Goal: Information Seeking & Learning: Learn about a topic

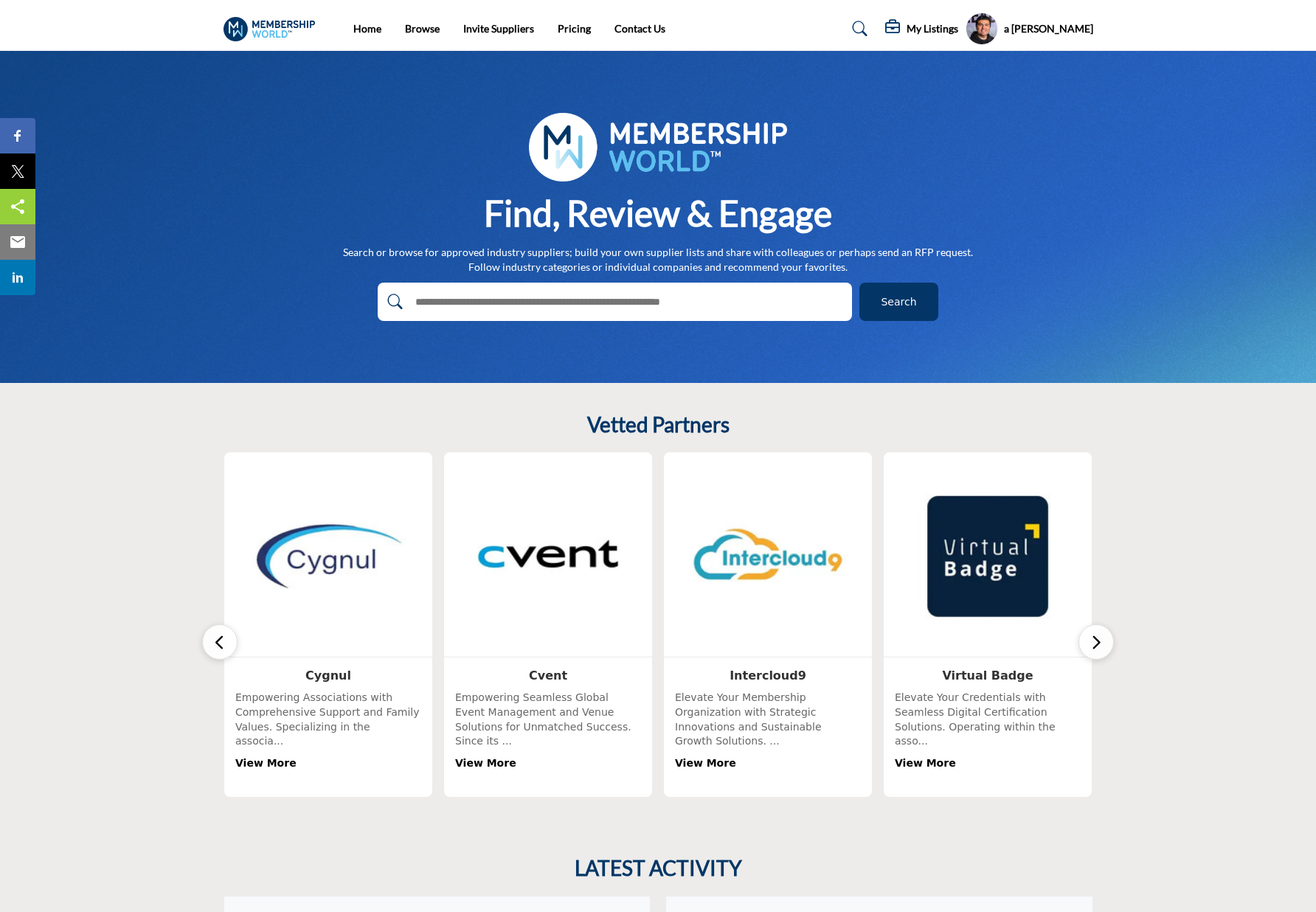
click at [1146, 429] on section "Vetted Partners" at bounding box center [658, 605] width 1316 height 443
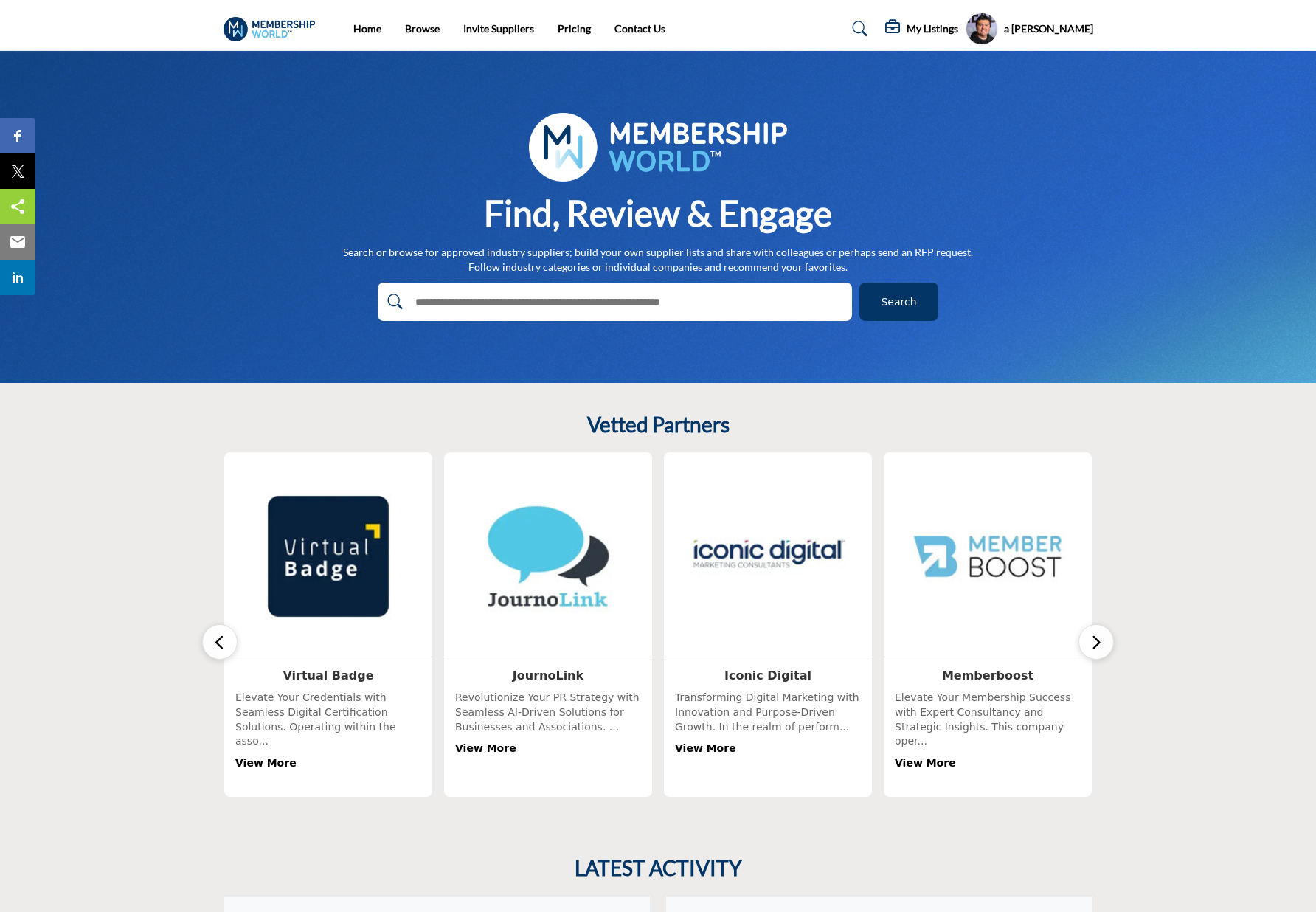
click at [1096, 430] on div "Vetted Partners View More" at bounding box center [658, 604] width 885 height 384
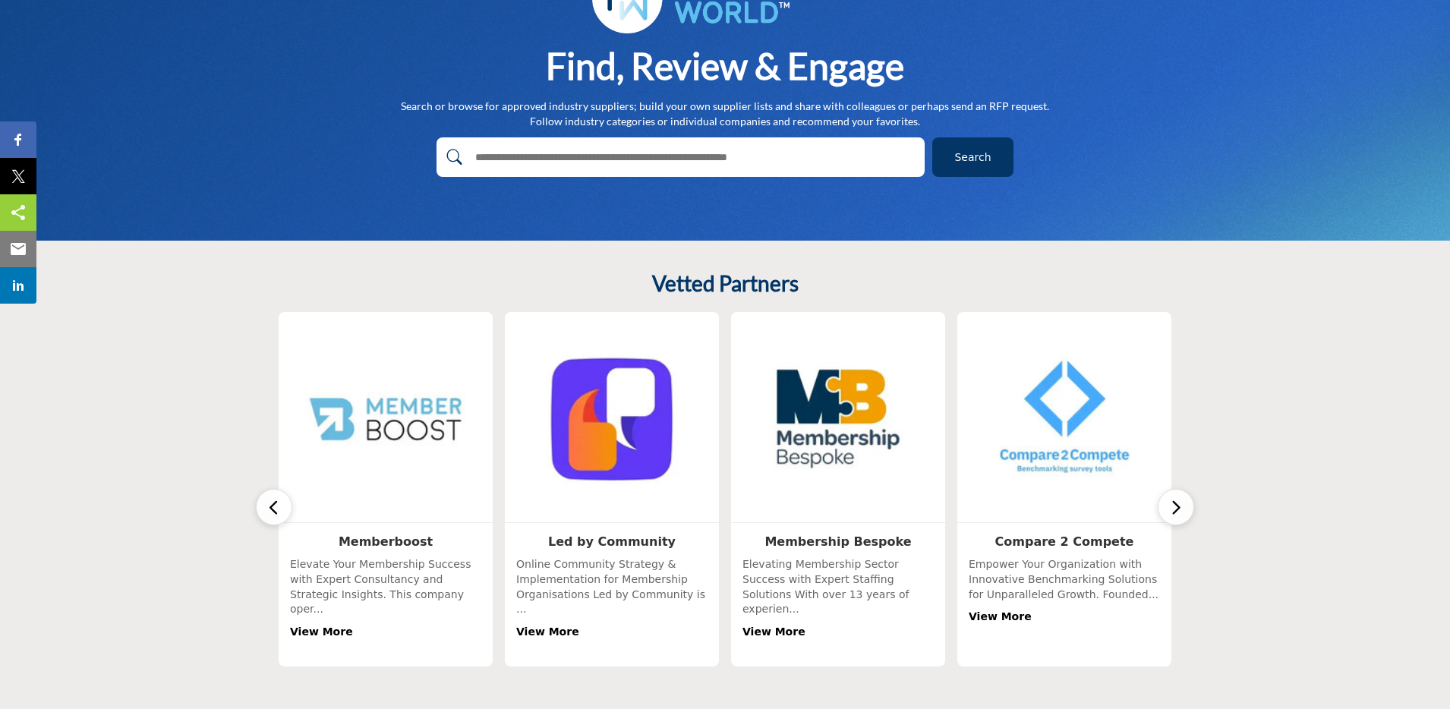
scroll to position [156, 0]
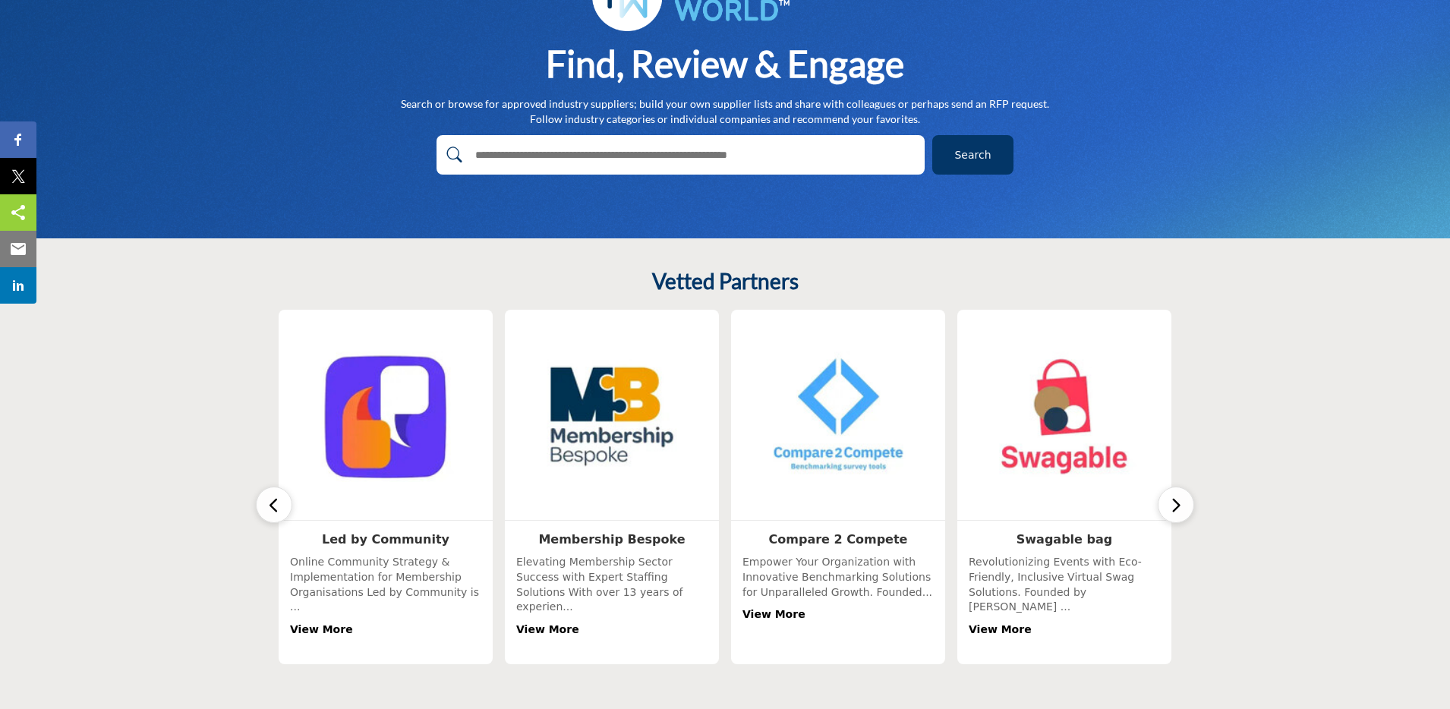
click at [1177, 500] on icon "button" at bounding box center [1176, 505] width 12 height 19
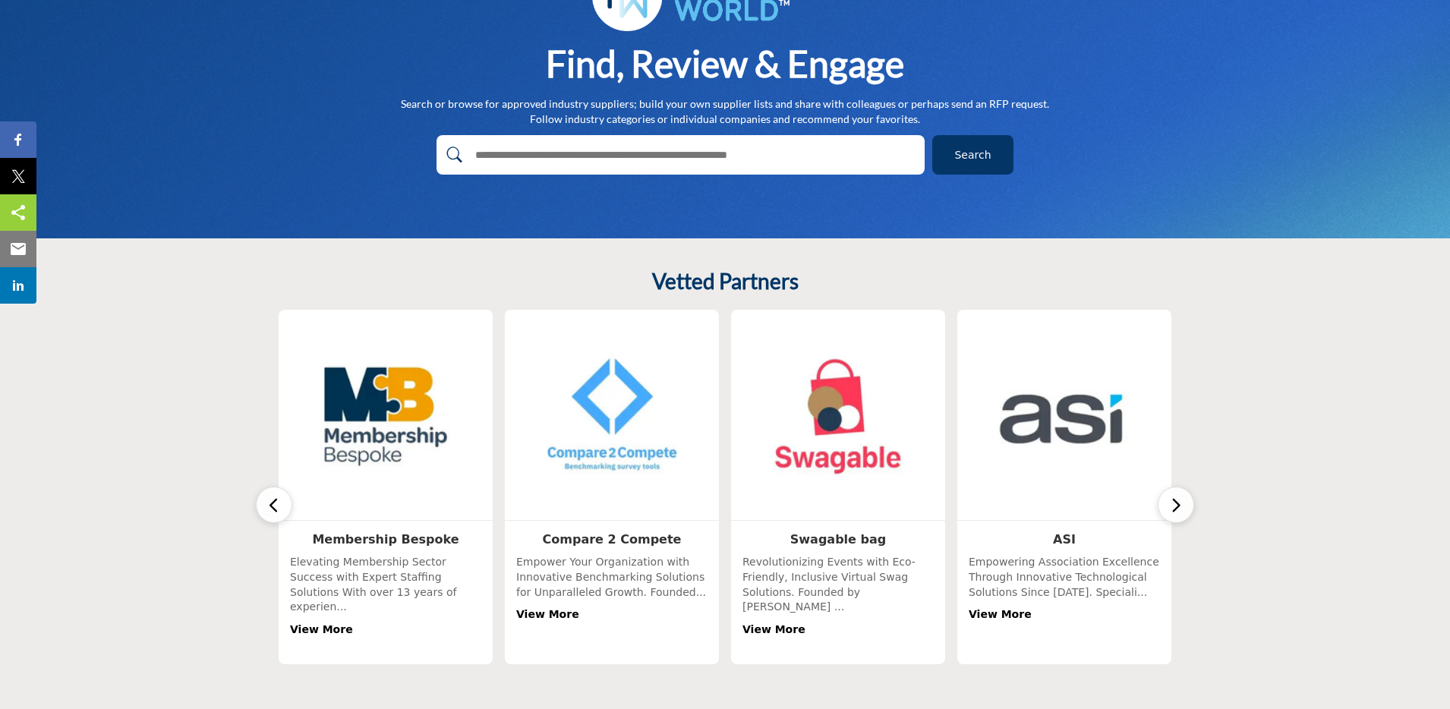
click at [1177, 500] on icon "button" at bounding box center [1176, 505] width 12 height 19
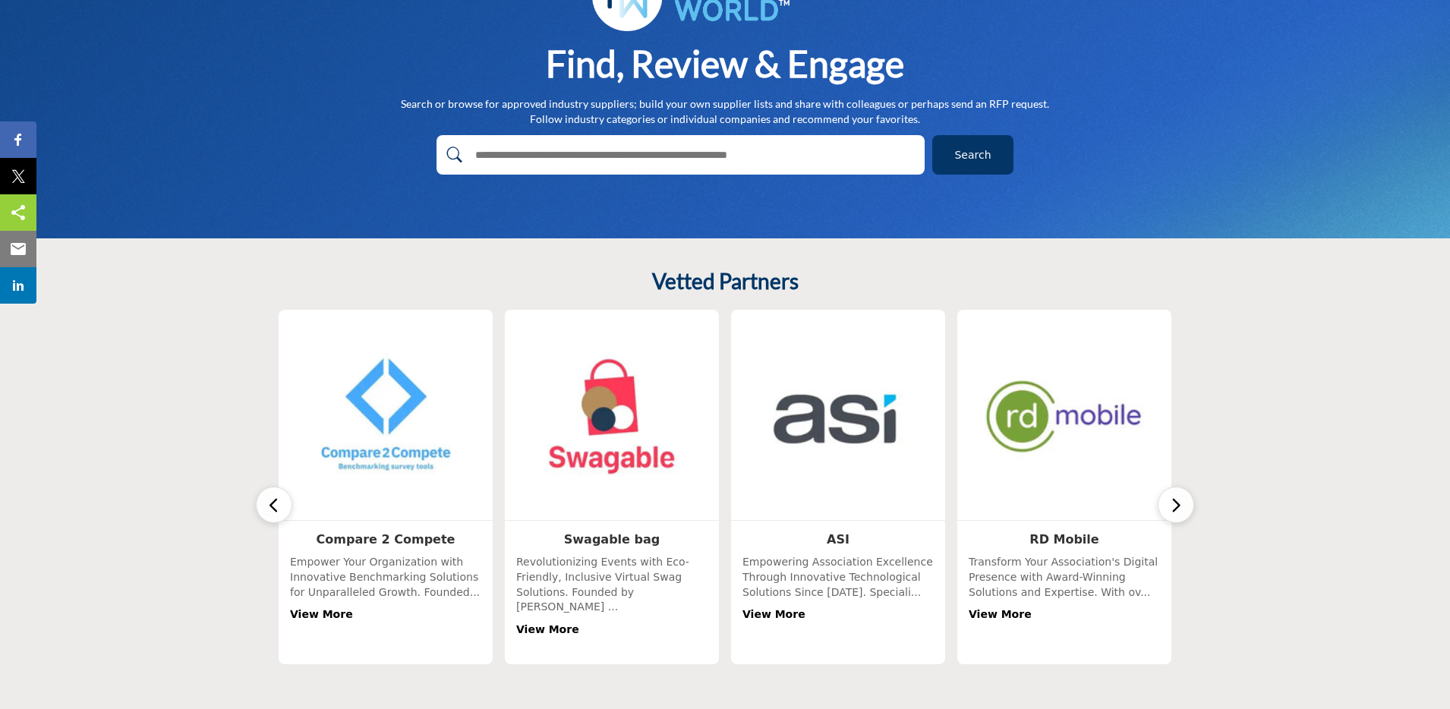
click at [1177, 500] on icon "button" at bounding box center [1176, 505] width 12 height 19
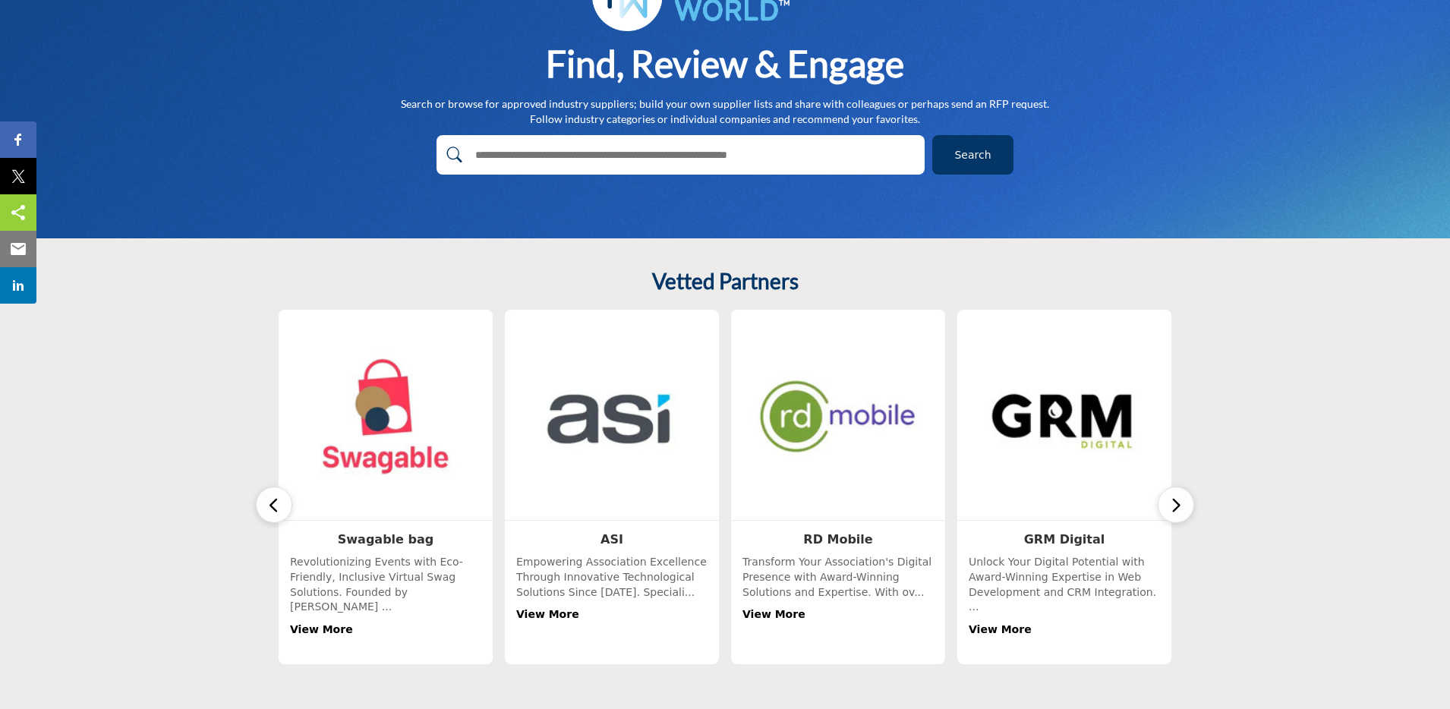
click at [1177, 500] on icon "button" at bounding box center [1176, 505] width 12 height 19
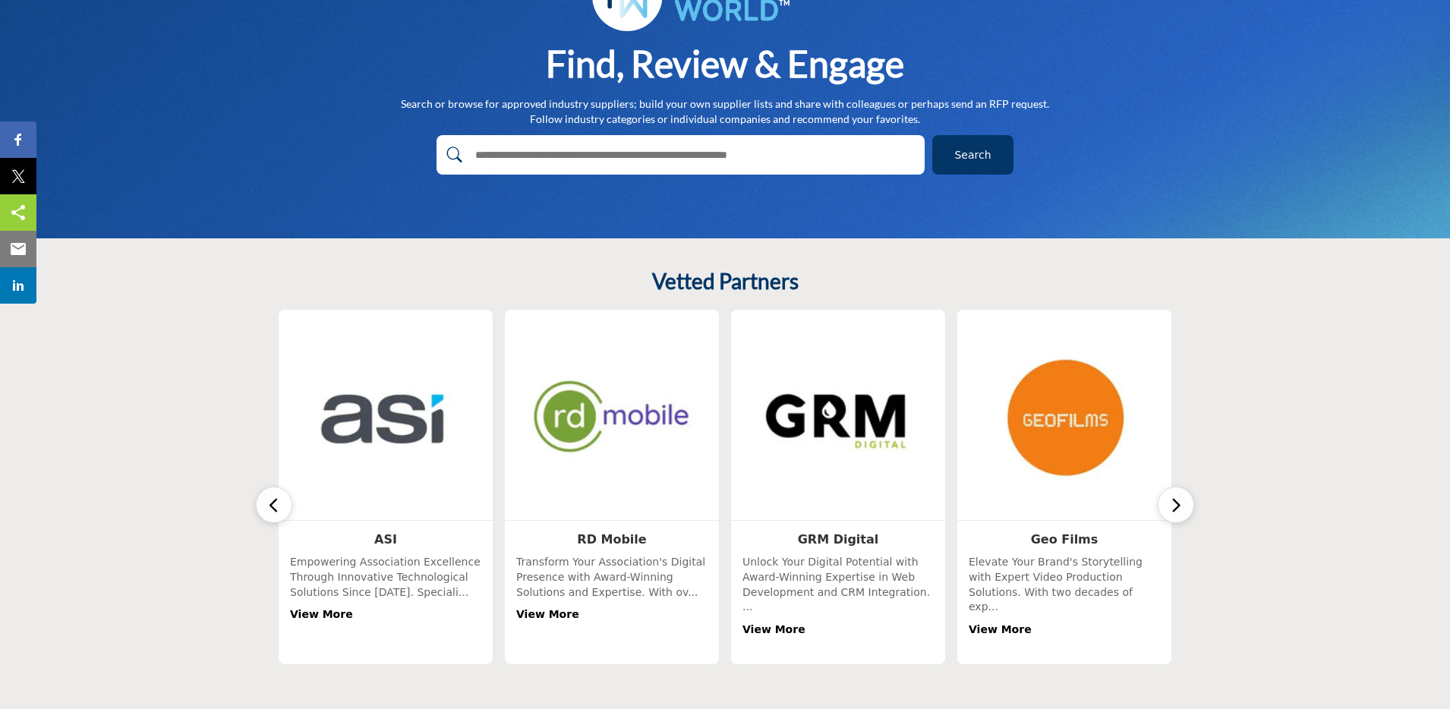
click at [1177, 500] on icon "button" at bounding box center [1176, 505] width 12 height 19
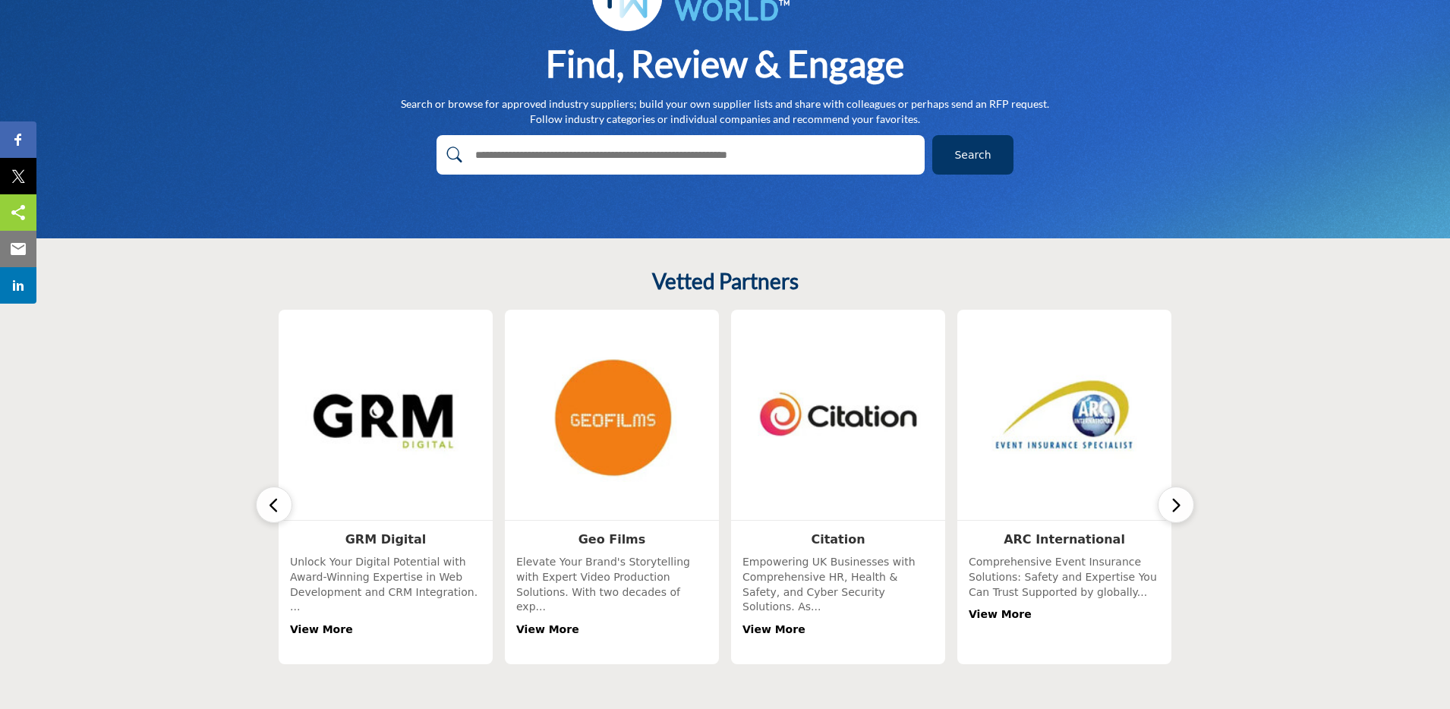
click at [1177, 500] on icon "button" at bounding box center [1176, 505] width 12 height 19
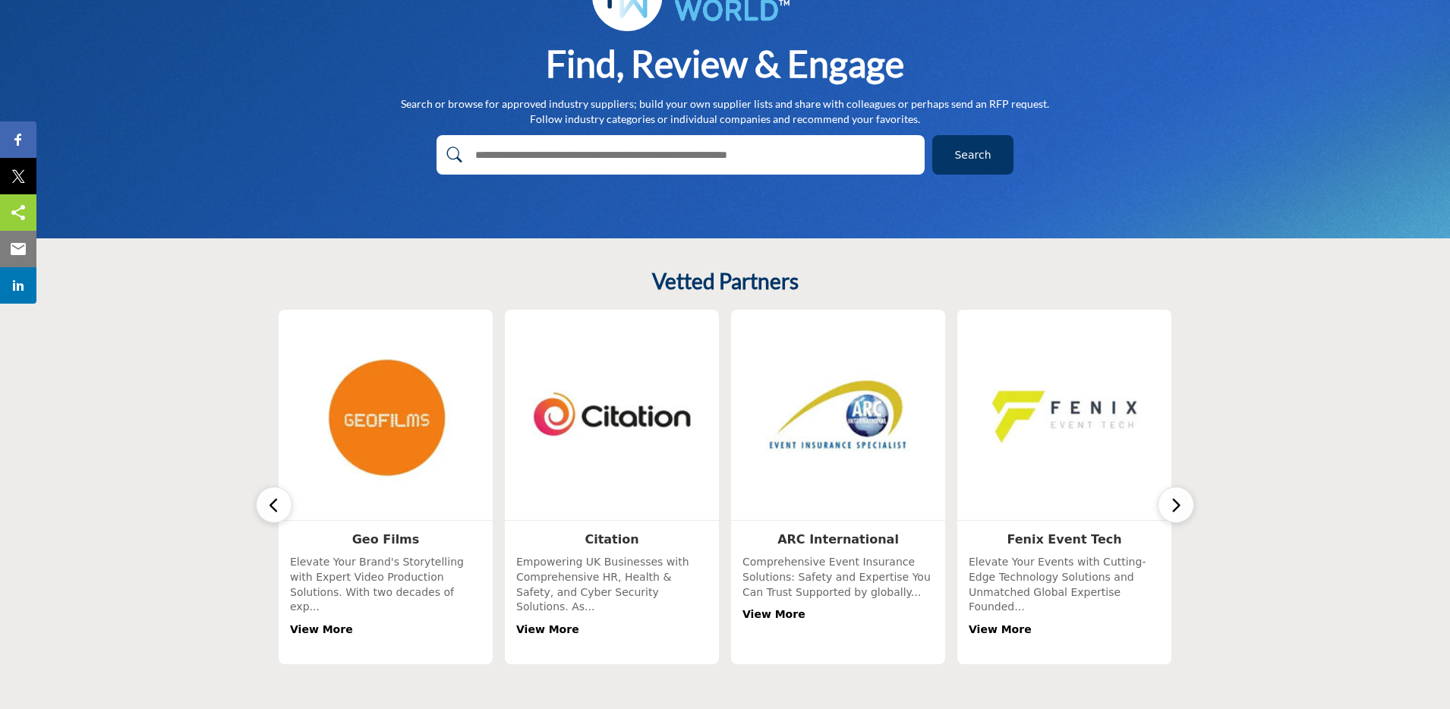
click at [1177, 500] on icon "button" at bounding box center [1176, 505] width 12 height 19
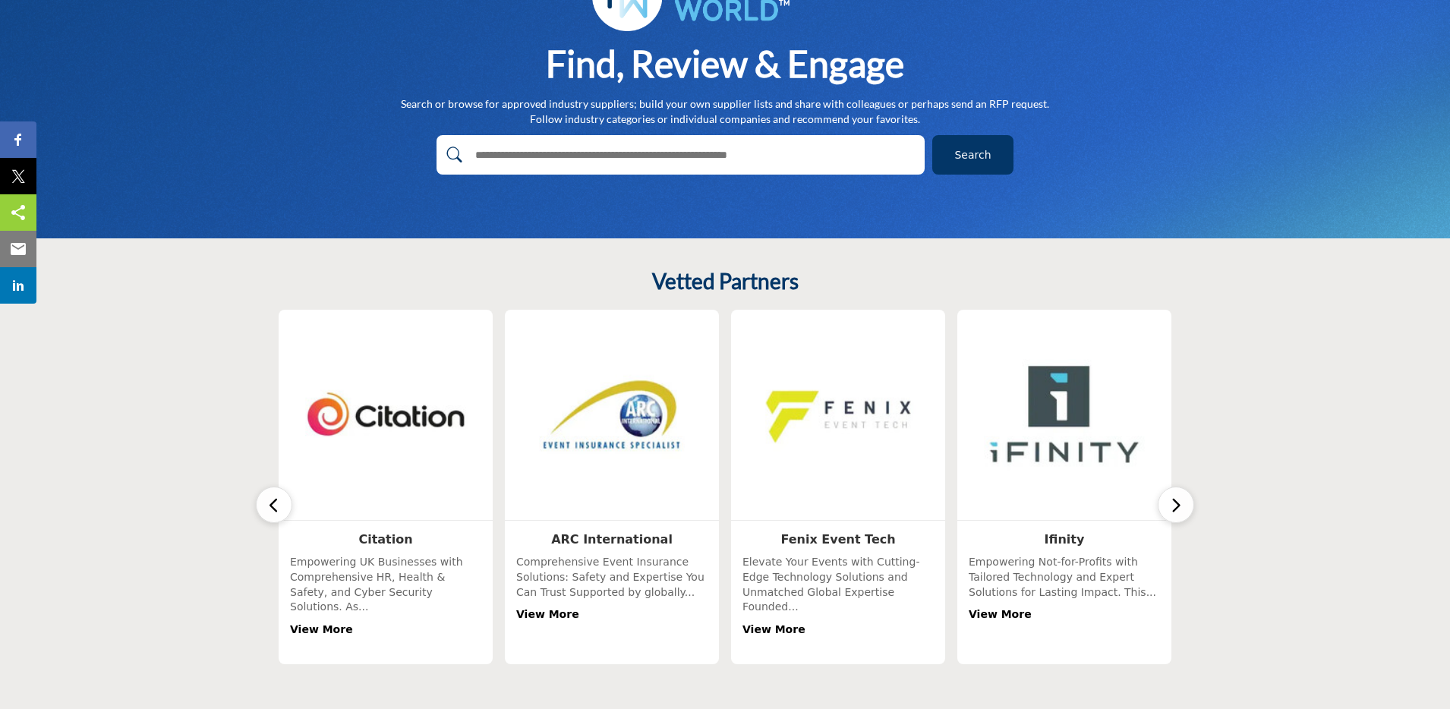
click at [1177, 500] on icon "button" at bounding box center [1176, 505] width 12 height 19
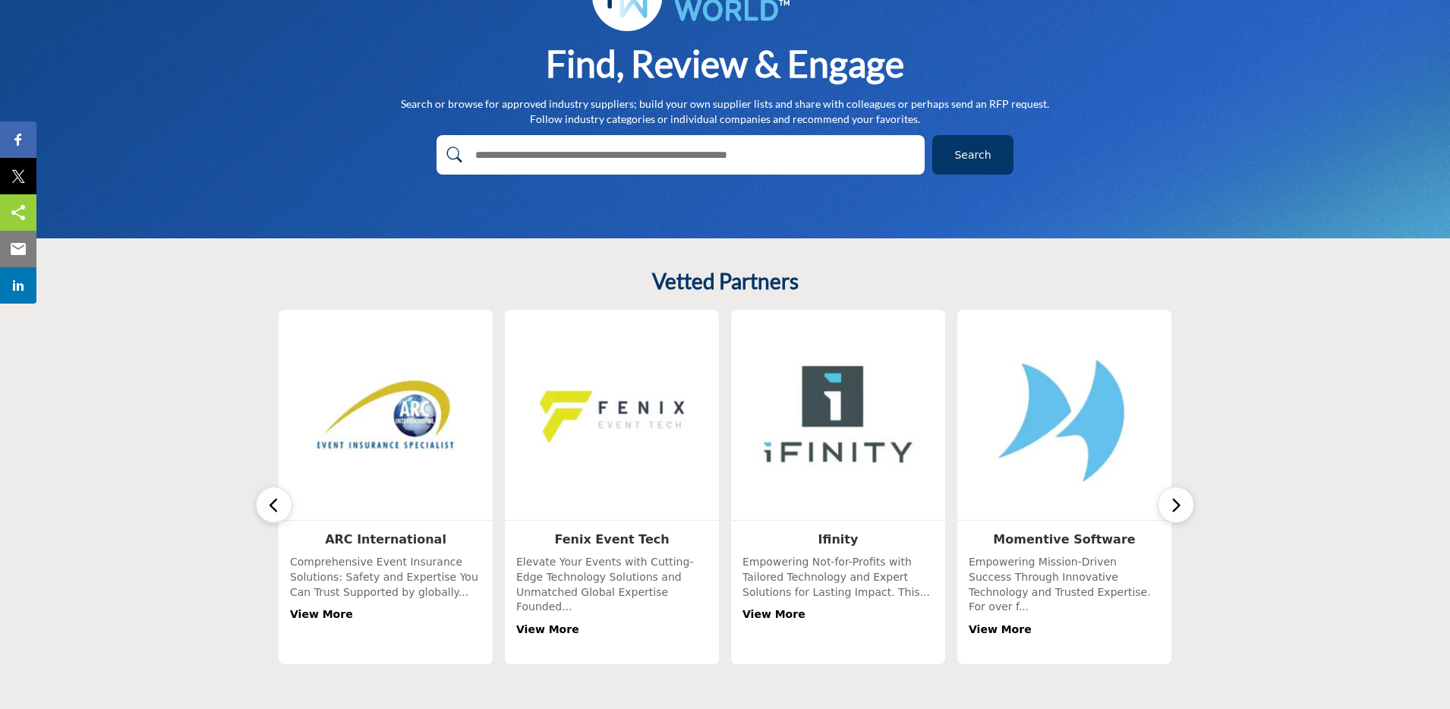
click at [1177, 500] on icon "button" at bounding box center [1176, 505] width 12 height 19
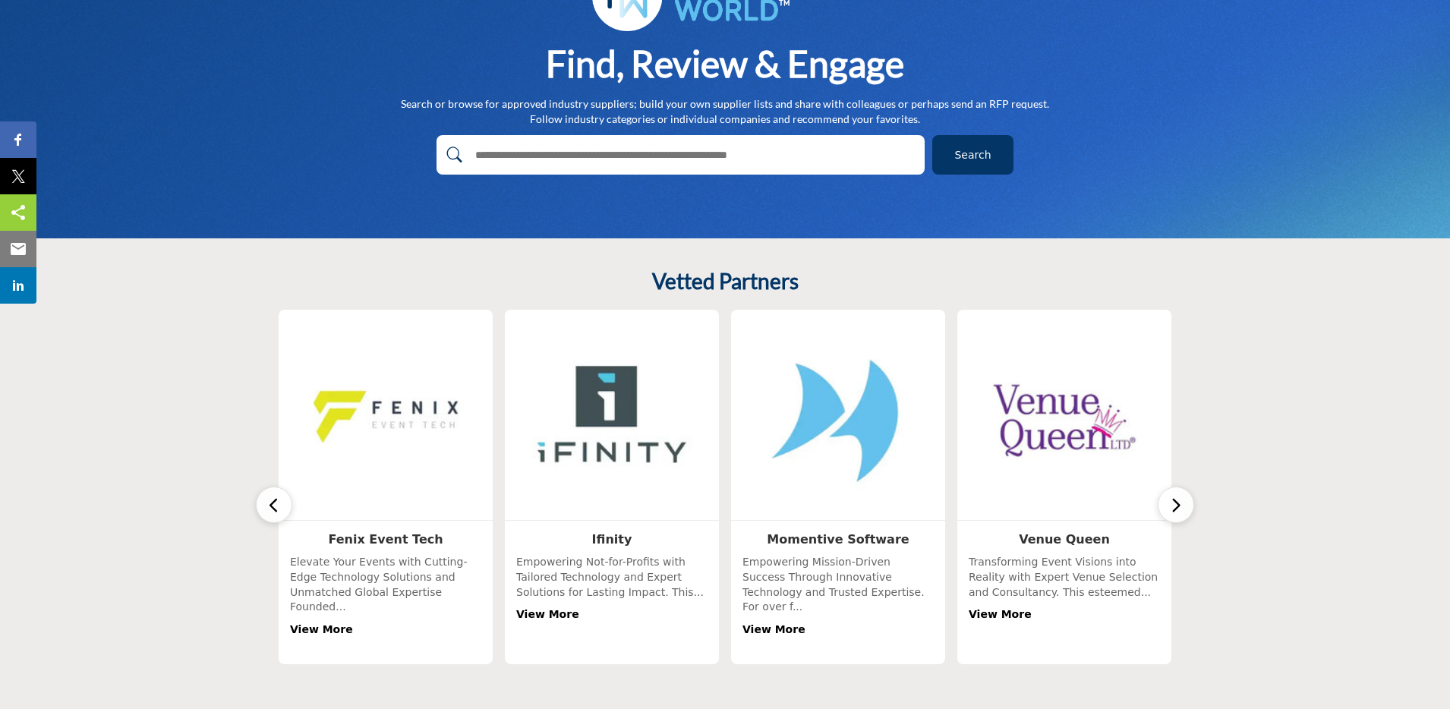
click at [1177, 500] on icon "button" at bounding box center [1176, 505] width 12 height 19
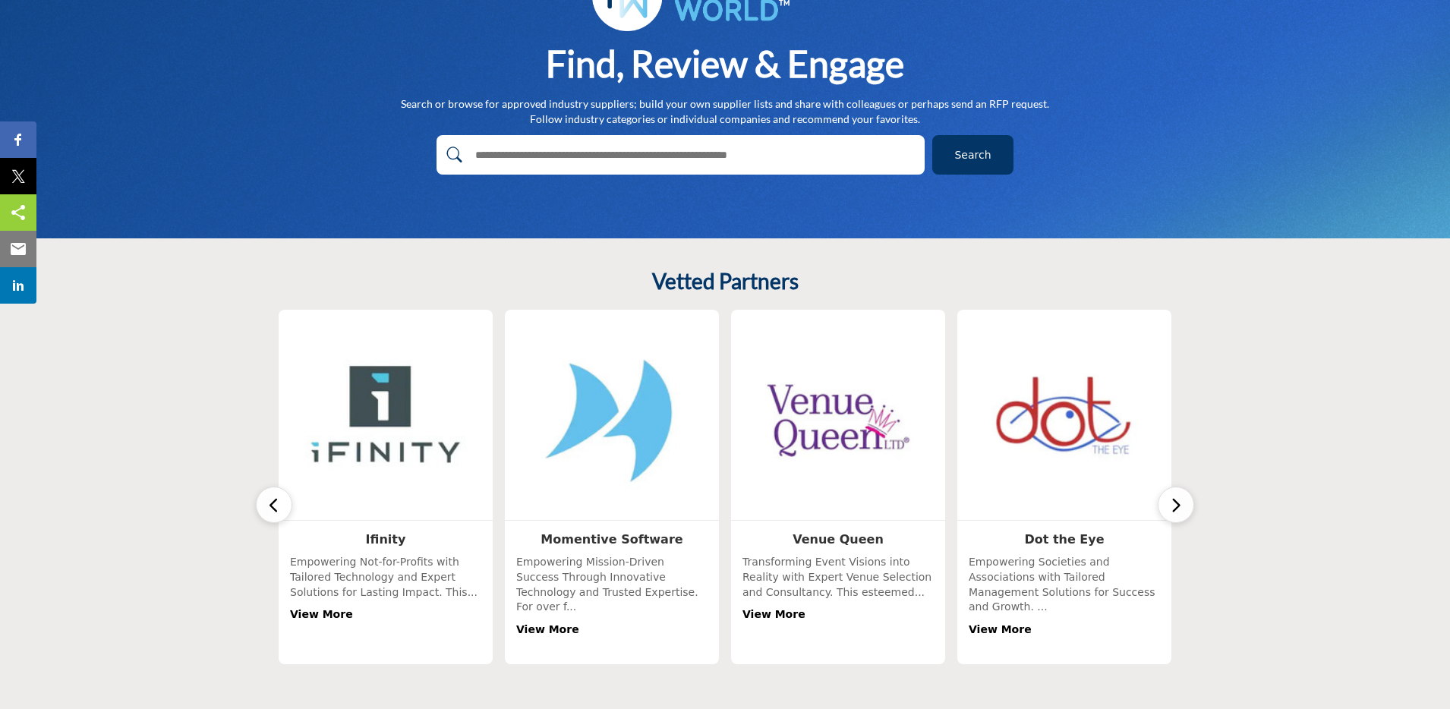
click at [1177, 500] on icon "button" at bounding box center [1176, 505] width 12 height 19
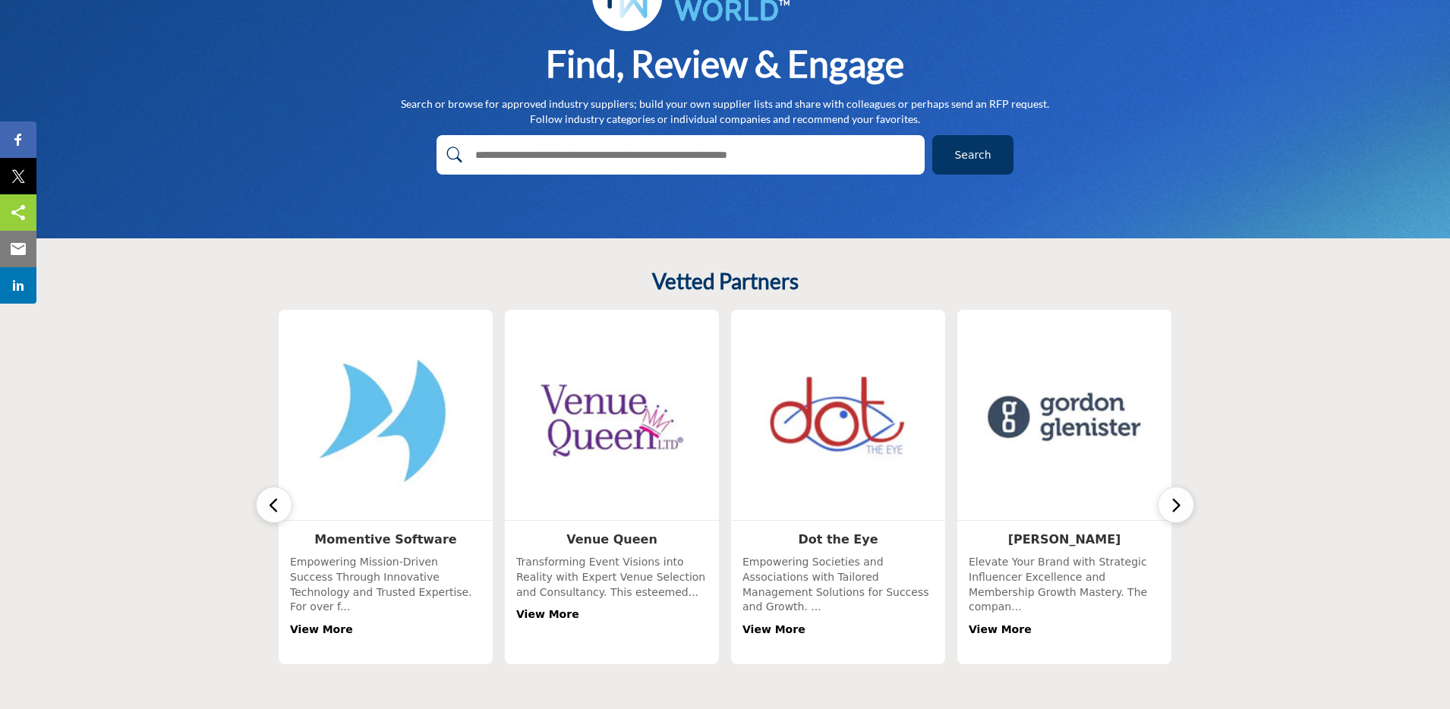
click at [1177, 500] on icon "button" at bounding box center [1176, 505] width 12 height 19
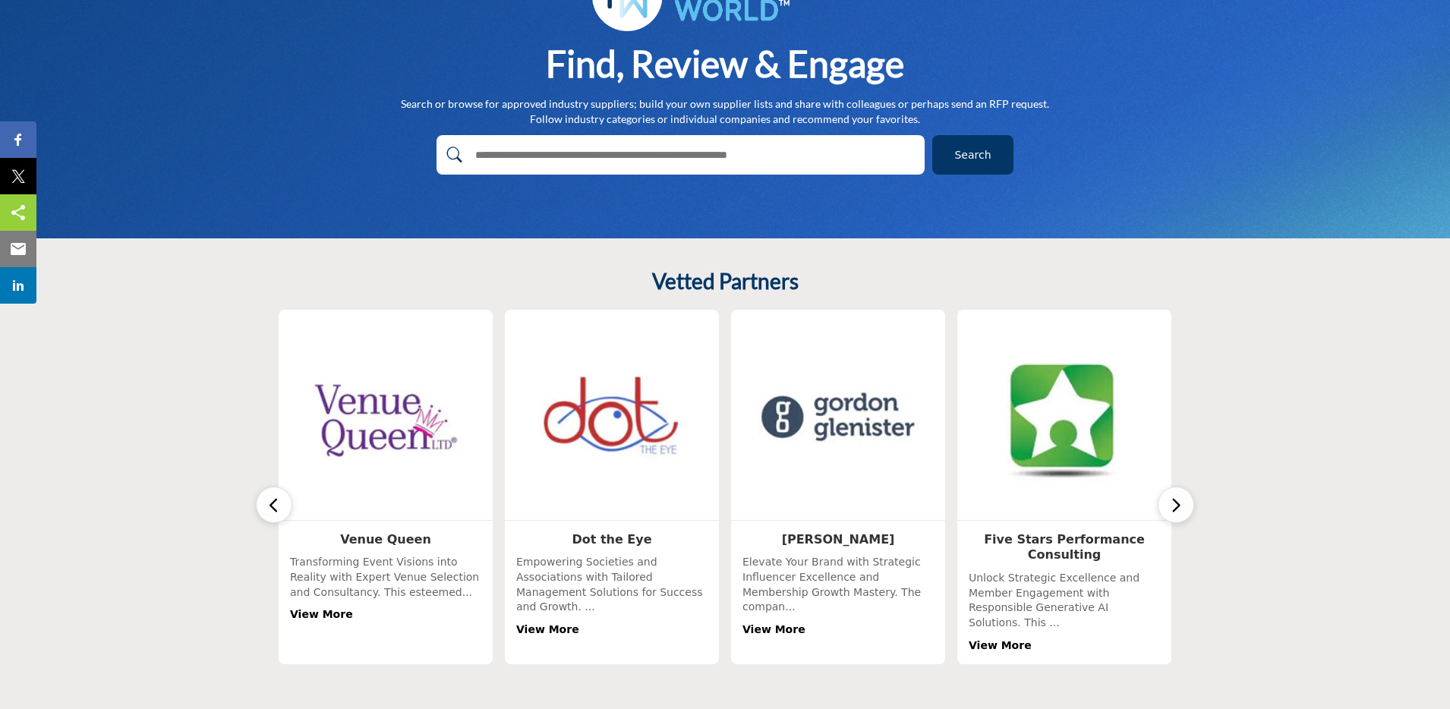
click at [1177, 500] on icon "button" at bounding box center [1176, 505] width 12 height 19
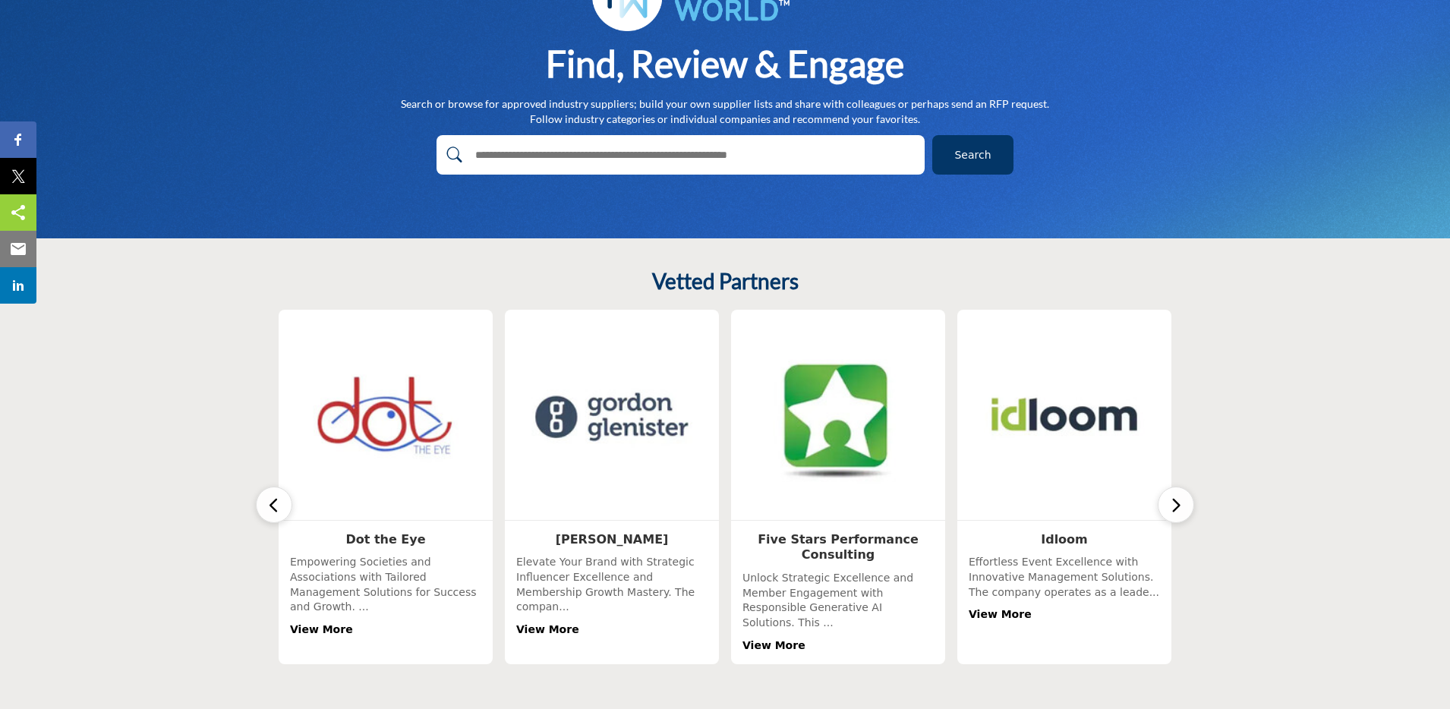
click at [1177, 500] on icon "button" at bounding box center [1176, 505] width 12 height 19
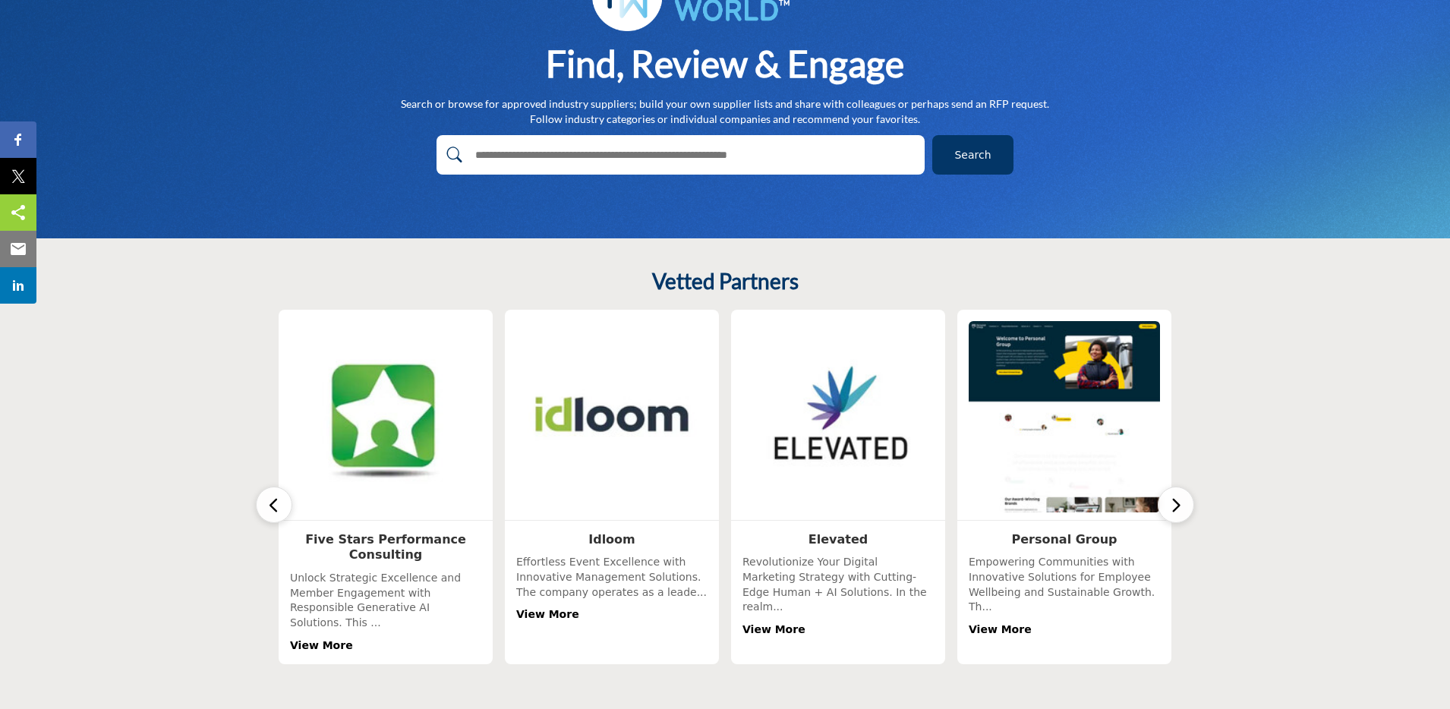
click at [601, 416] on img at bounding box center [612, 416] width 201 height 201
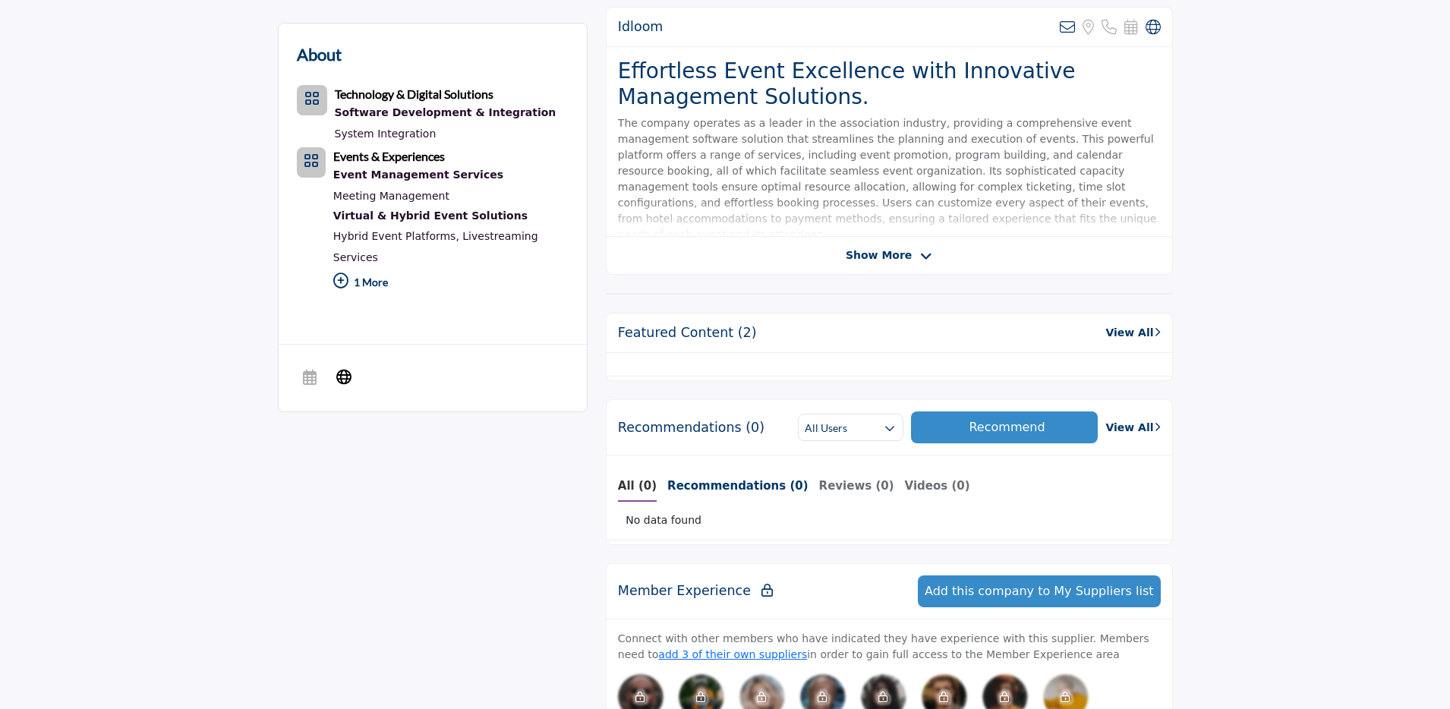
scroll to position [323, 0]
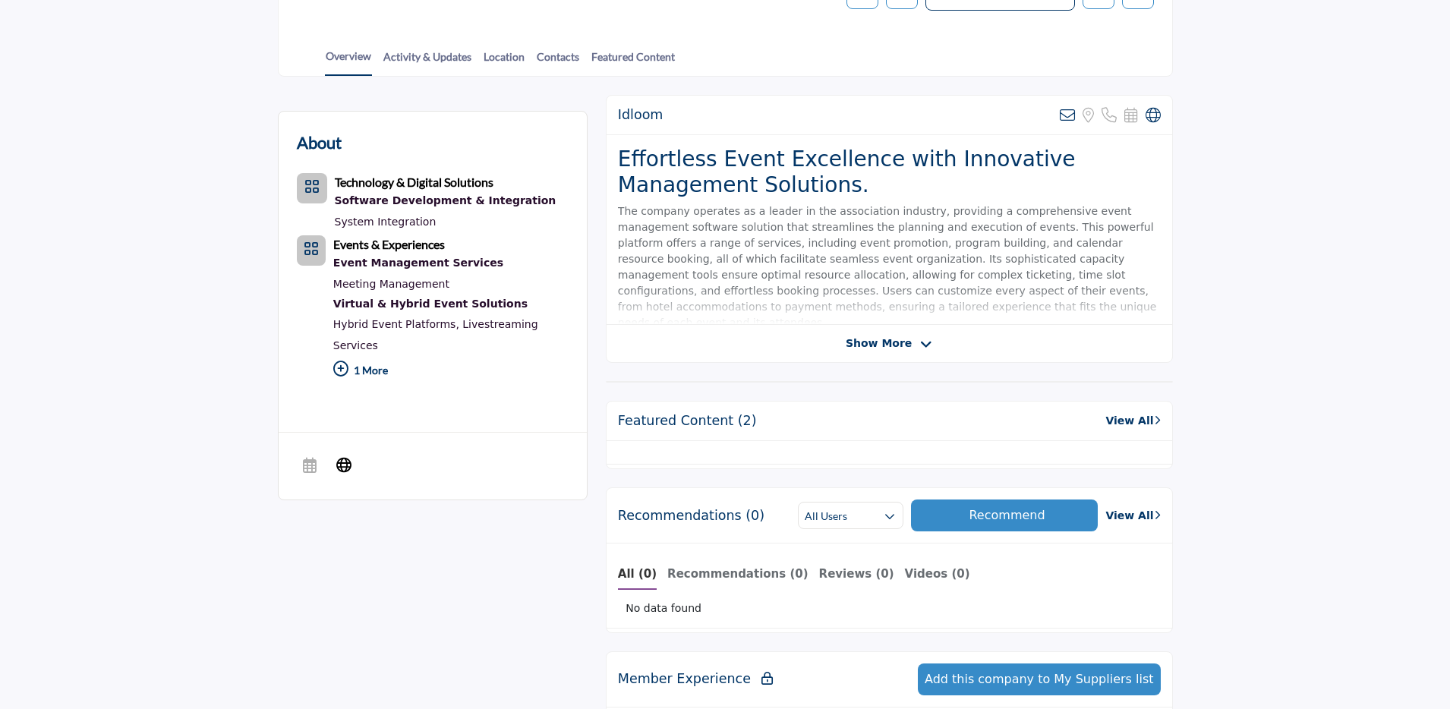
click at [1136, 422] on link "View All" at bounding box center [1132, 421] width 55 height 16
